Goal: Transaction & Acquisition: Purchase product/service

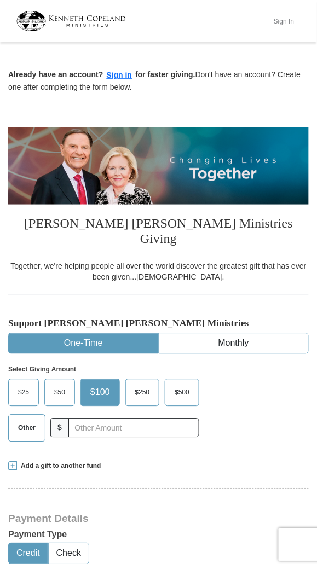
click at [280, 27] on button "Sign In" at bounding box center [283, 21] width 33 height 17
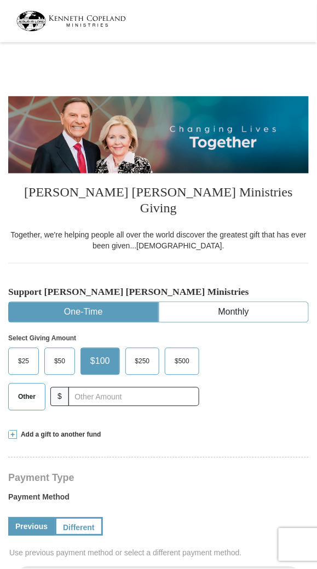
select select "NC"
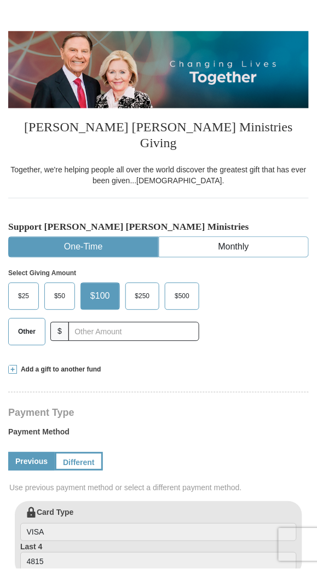
scroll to position [69, 0]
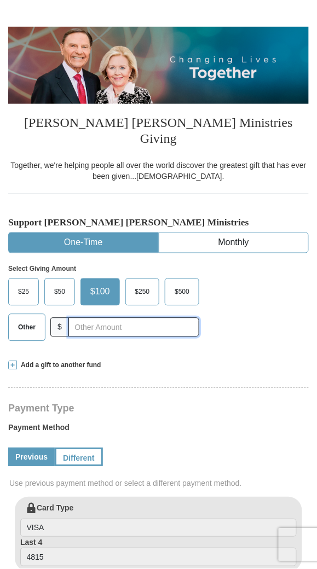
click at [106, 318] on input "text" at bounding box center [133, 327] width 131 height 19
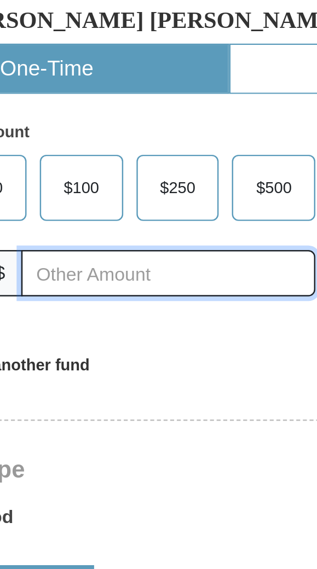
scroll to position [74, 0]
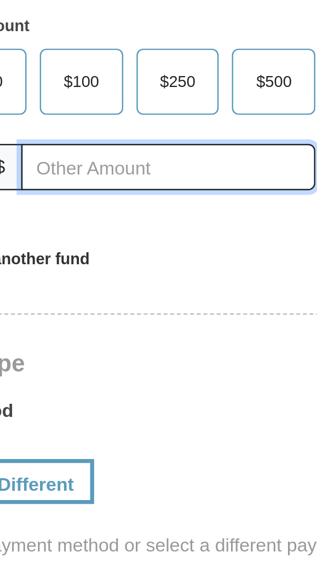
type input "10.00"
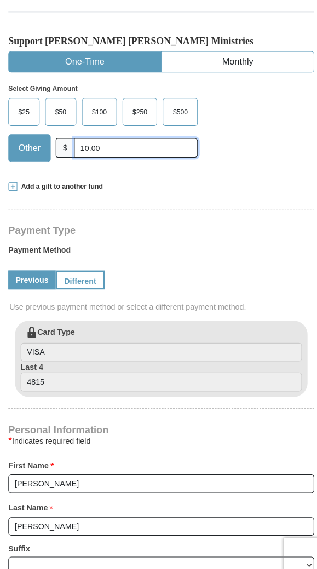
scroll to position [251, 0]
